Goal: Transaction & Acquisition: Purchase product/service

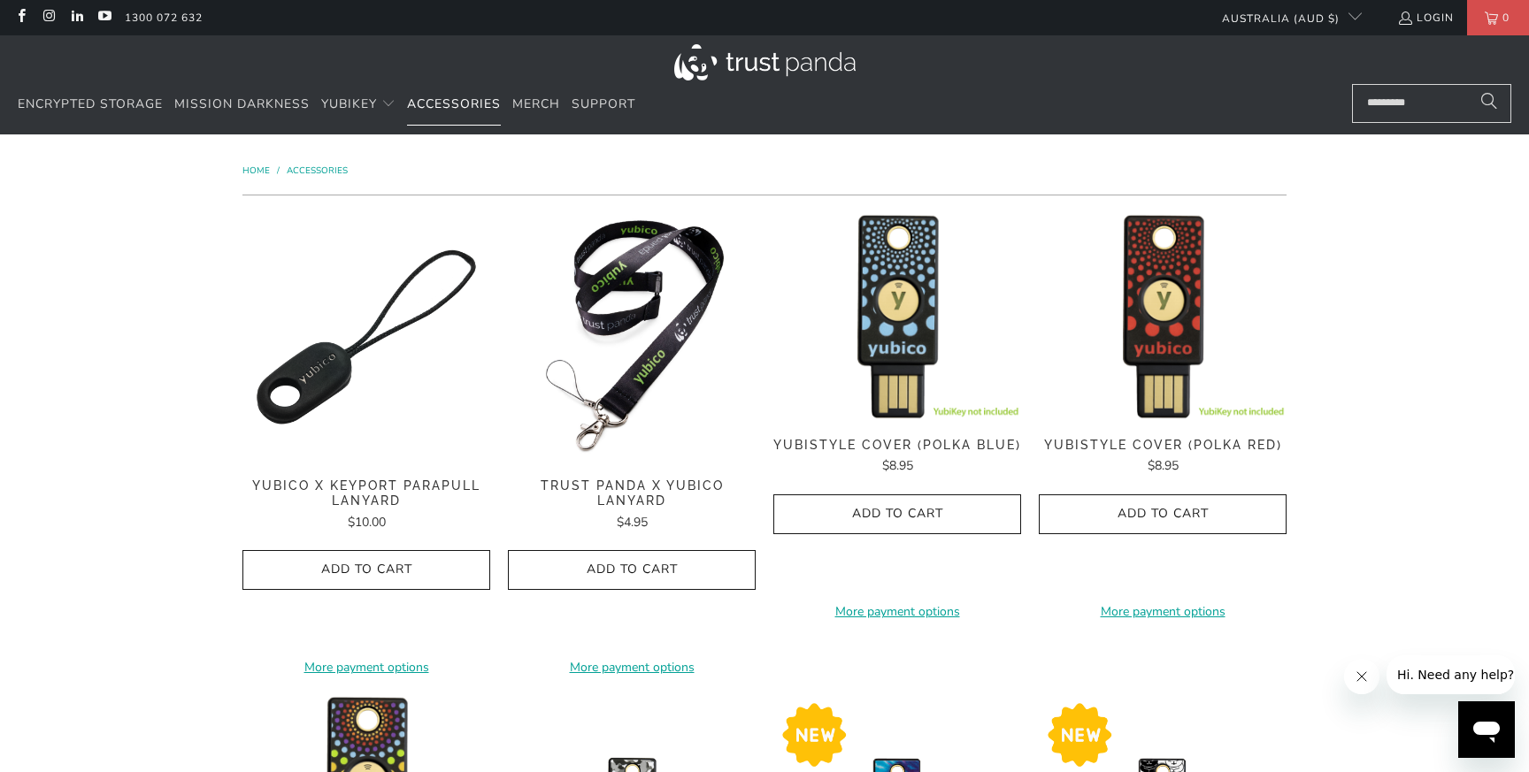
click at [439, 105] on span "Accessories" at bounding box center [454, 104] width 94 height 17
click at [1400, 95] on input "Search..." at bounding box center [1431, 103] width 159 height 39
type input "*****"
click at [1467, 84] on button "Search" at bounding box center [1489, 103] width 44 height 39
